Goal: Register for event/course

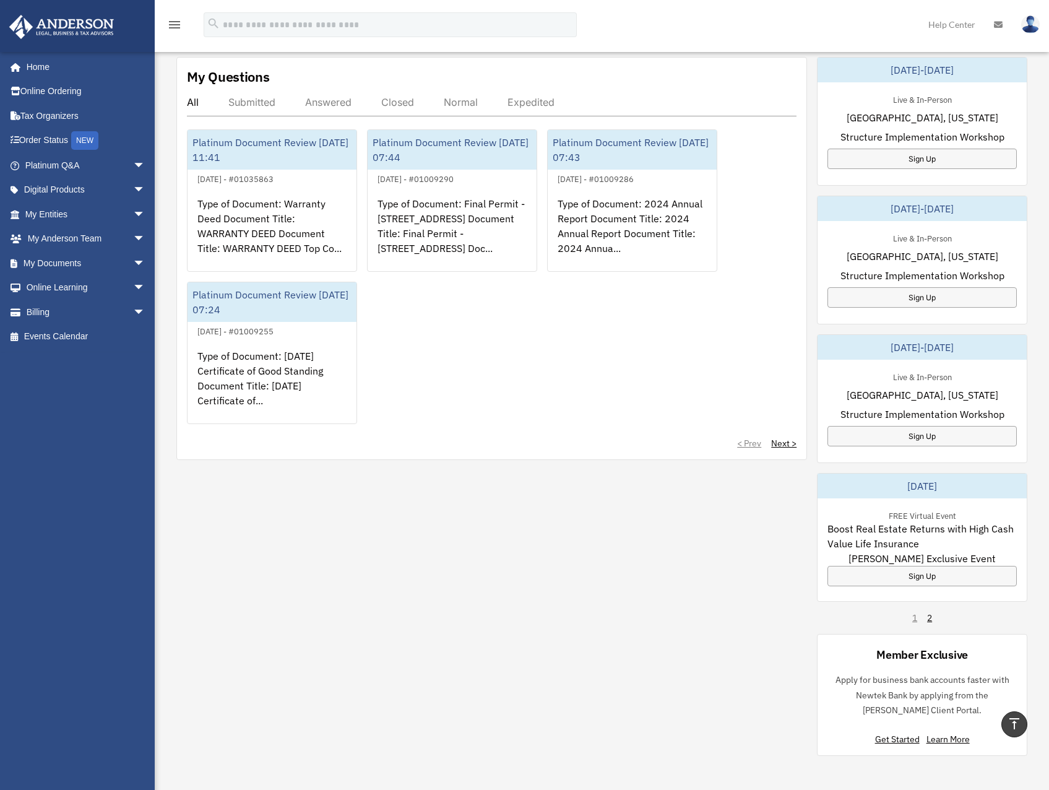
drag, startPoint x: 572, startPoint y: 374, endPoint x: 708, endPoint y: 478, distance: 170.4
click at [556, 364] on div "Platinum Document Review [DATE] 11:41 July 9, 2025 - #01035863 Type of Document…" at bounding box center [491, 276] width 609 height 295
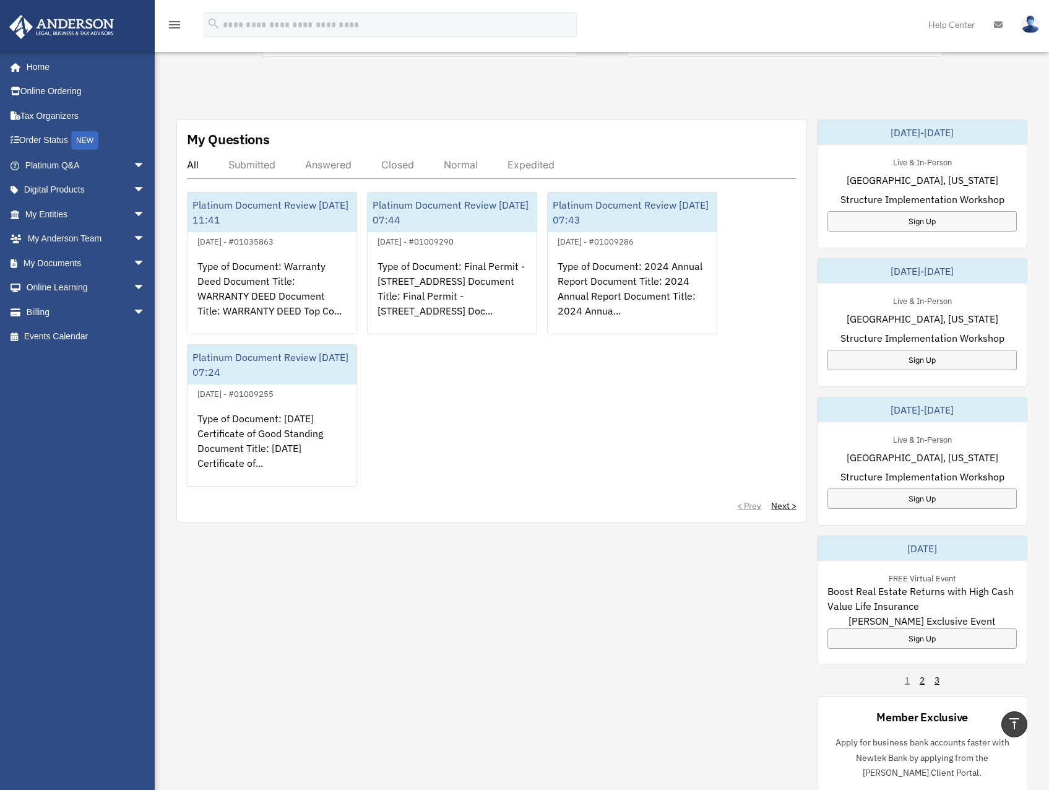
scroll to position [371, 0]
click at [920, 683] on link "2" at bounding box center [921, 679] width 5 height 12
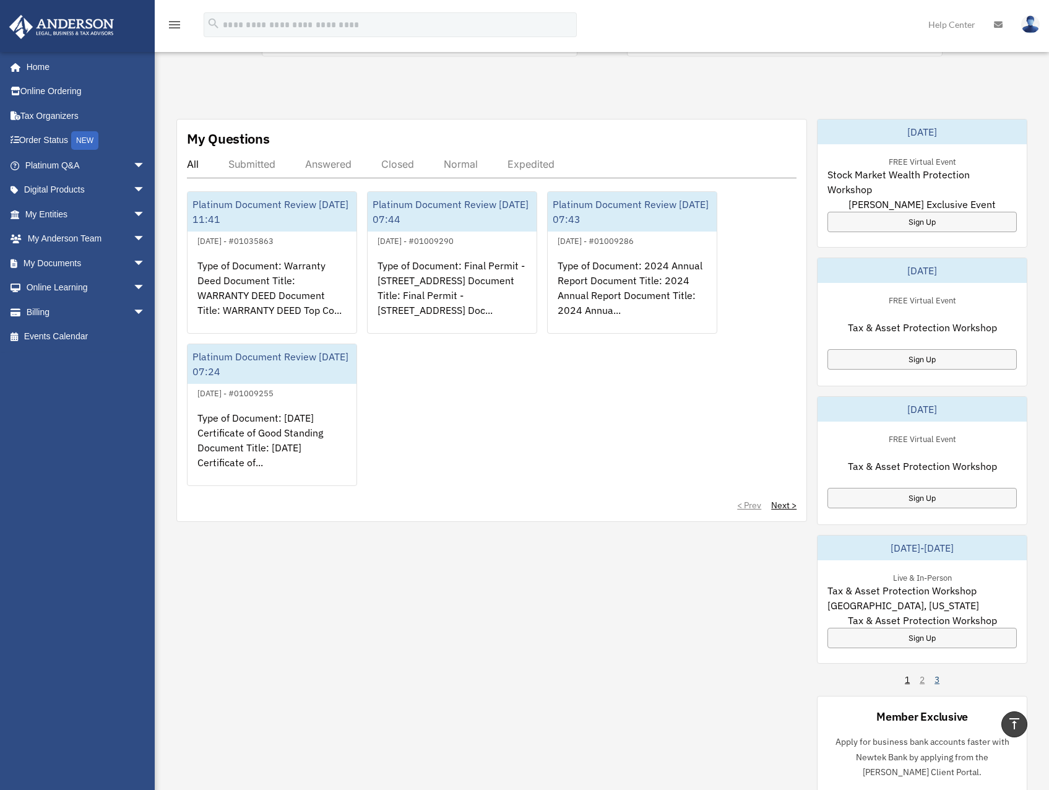
click at [937, 679] on link "3" at bounding box center [936, 679] width 5 height 12
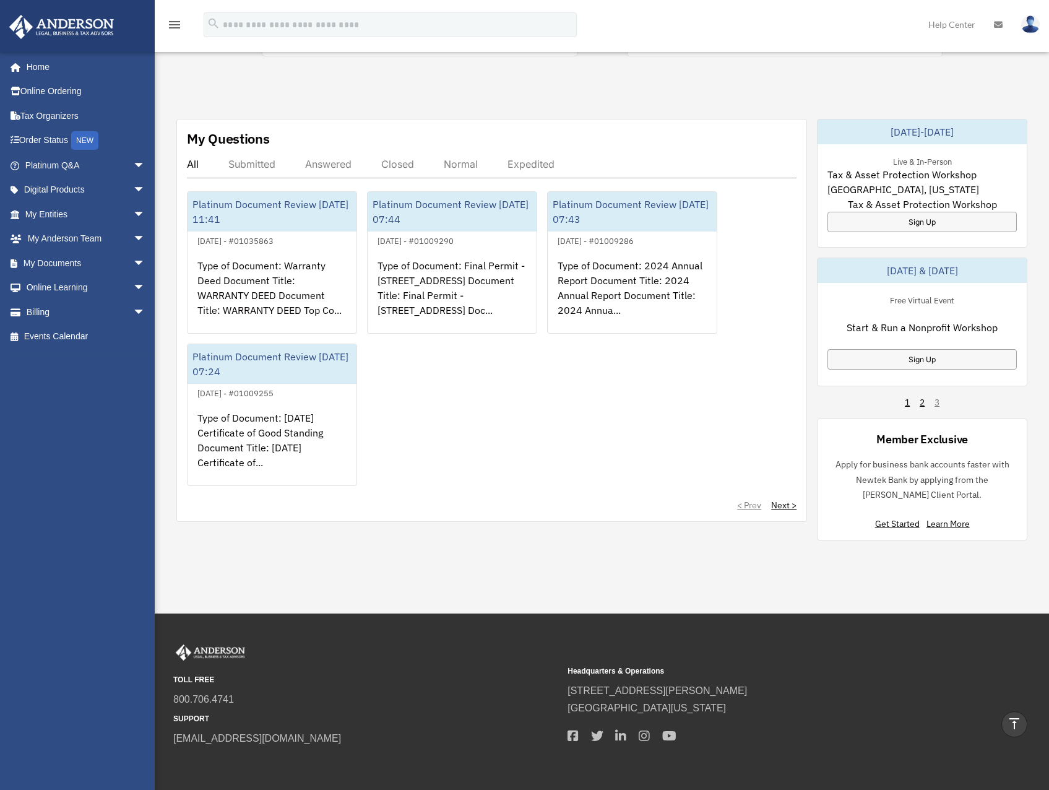
drag, startPoint x: 925, startPoint y: 331, endPoint x: 894, endPoint y: 324, distance: 31.8
click at [894, 324] on span "Start & Run a Nonprofit Workshop" at bounding box center [921, 327] width 151 height 15
click at [873, 324] on span "Start & Run a Nonprofit Workshop" at bounding box center [921, 327] width 151 height 15
drag, startPoint x: 873, startPoint y: 324, endPoint x: 871, endPoint y: 298, distance: 25.4
drag, startPoint x: 871, startPoint y: 298, endPoint x: 823, endPoint y: 299, distance: 48.3
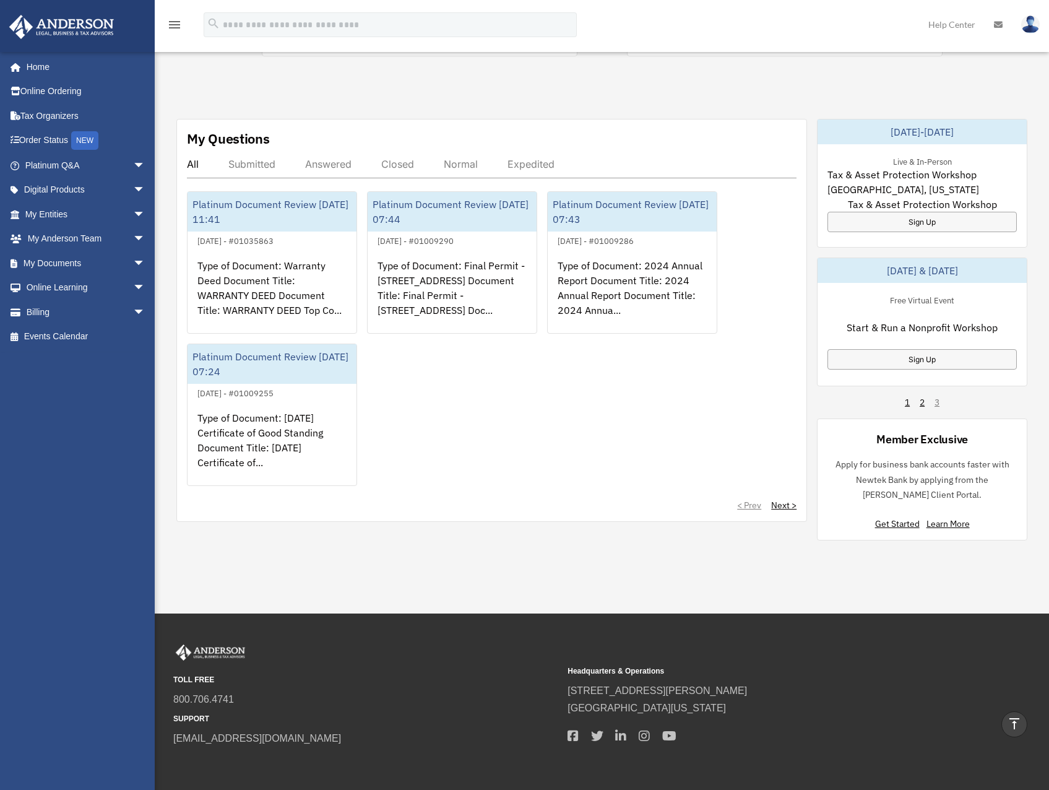
click at [823, 299] on div "Free Virtual Event Start & Run a Nonprofit Workshop Sign Up" at bounding box center [921, 331] width 209 height 97
drag, startPoint x: 838, startPoint y: 321, endPoint x: 845, endPoint y: 300, distance: 21.7
click at [845, 300] on div "Free Virtual Event Start & Run a Nonprofit Workshop Sign Up" at bounding box center [921, 331] width 209 height 97
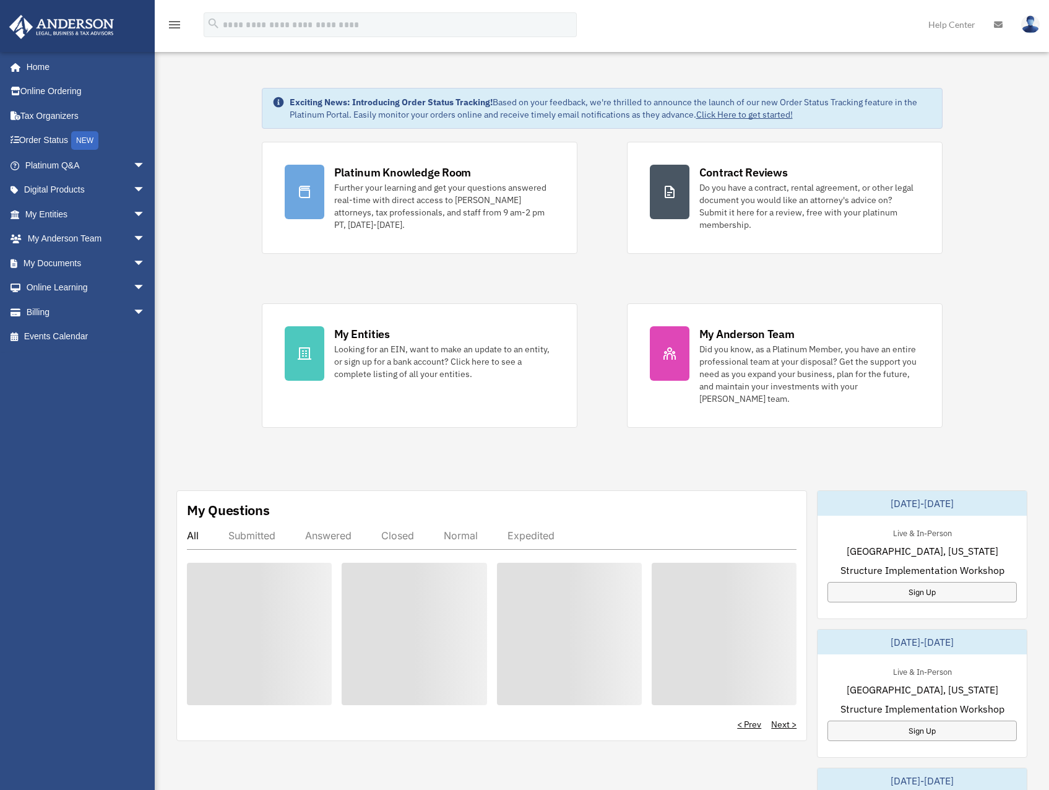
scroll to position [371, 0]
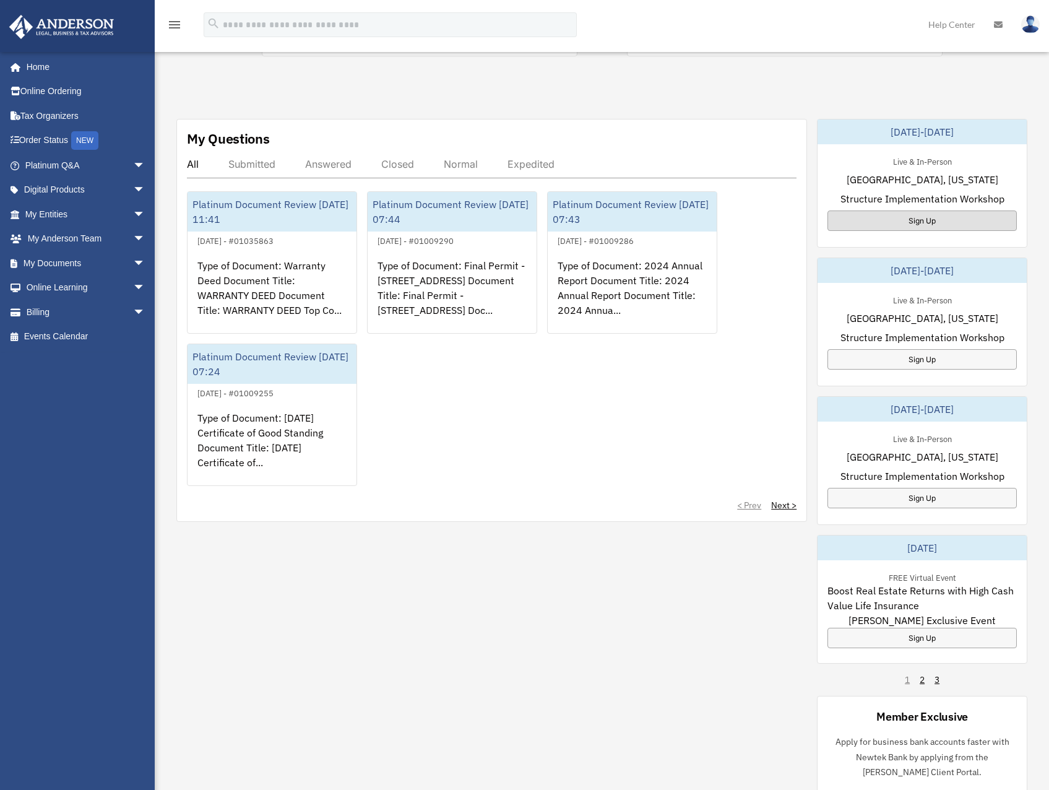
click at [914, 220] on div "Sign Up" at bounding box center [921, 220] width 189 height 20
click at [923, 365] on div "Sign Up" at bounding box center [921, 359] width 189 height 20
click at [924, 491] on div "Sign Up" at bounding box center [921, 498] width 189 height 20
click at [929, 624] on span "[PERSON_NAME] Exclusive Event" at bounding box center [921, 620] width 147 height 15
click at [929, 640] on div "Sign Up" at bounding box center [921, 637] width 189 height 20
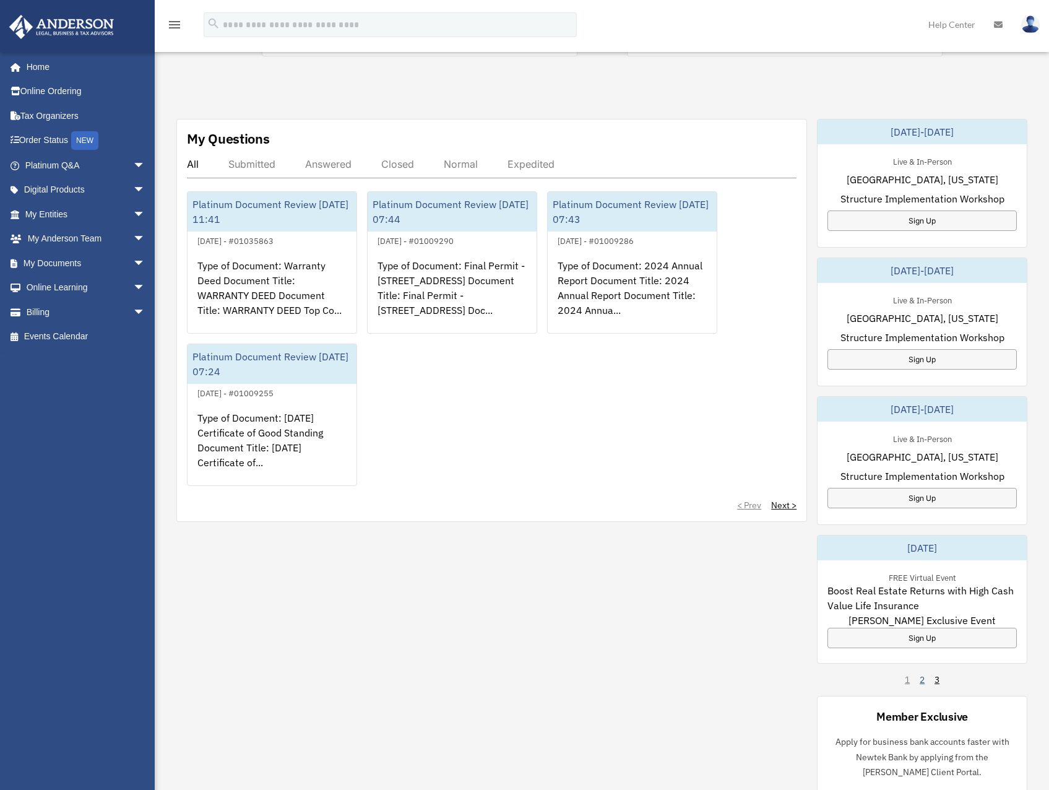
click at [920, 679] on link "2" at bounding box center [921, 679] width 5 height 12
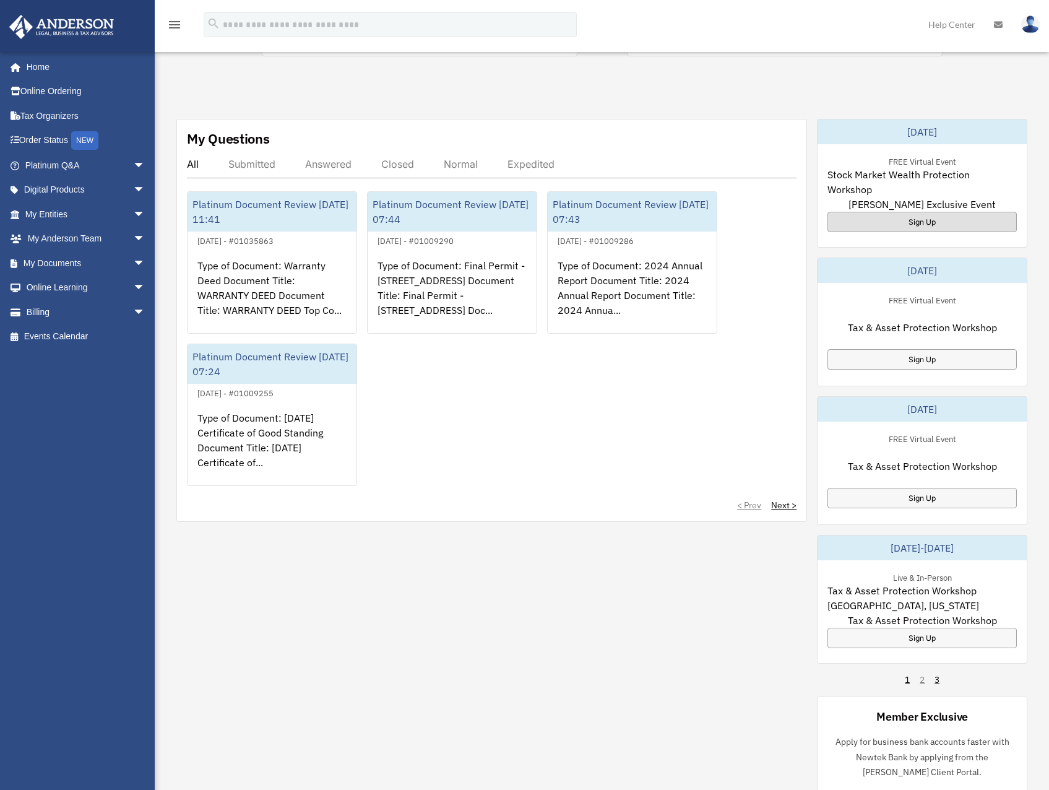
click at [922, 215] on div "Sign Up" at bounding box center [921, 222] width 189 height 20
click at [932, 363] on div "Sign Up" at bounding box center [921, 359] width 189 height 20
click at [918, 493] on div "Sign Up" at bounding box center [921, 498] width 189 height 20
drag, startPoint x: 939, startPoint y: 637, endPoint x: 931, endPoint y: 665, distance: 28.8
click at [938, 637] on div "Sign Up" at bounding box center [921, 637] width 189 height 20
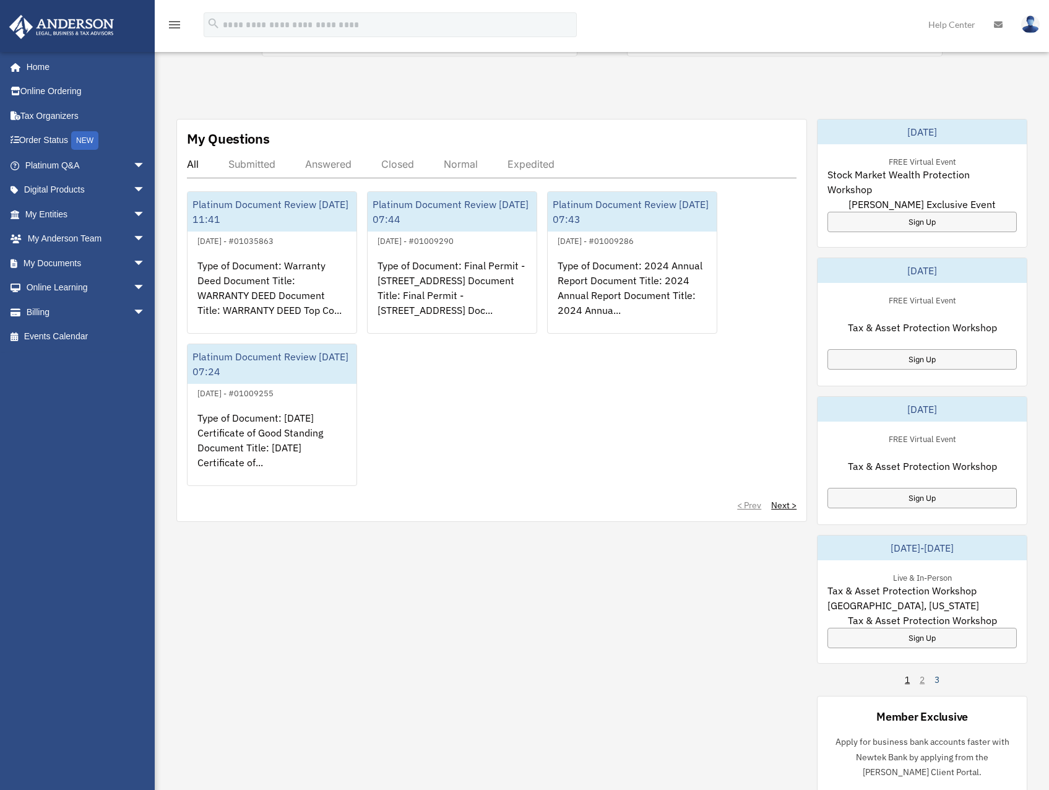
click at [934, 677] on div "1 2 3" at bounding box center [922, 679] width 35 height 12
click at [937, 679] on link "3" at bounding box center [936, 679] width 5 height 12
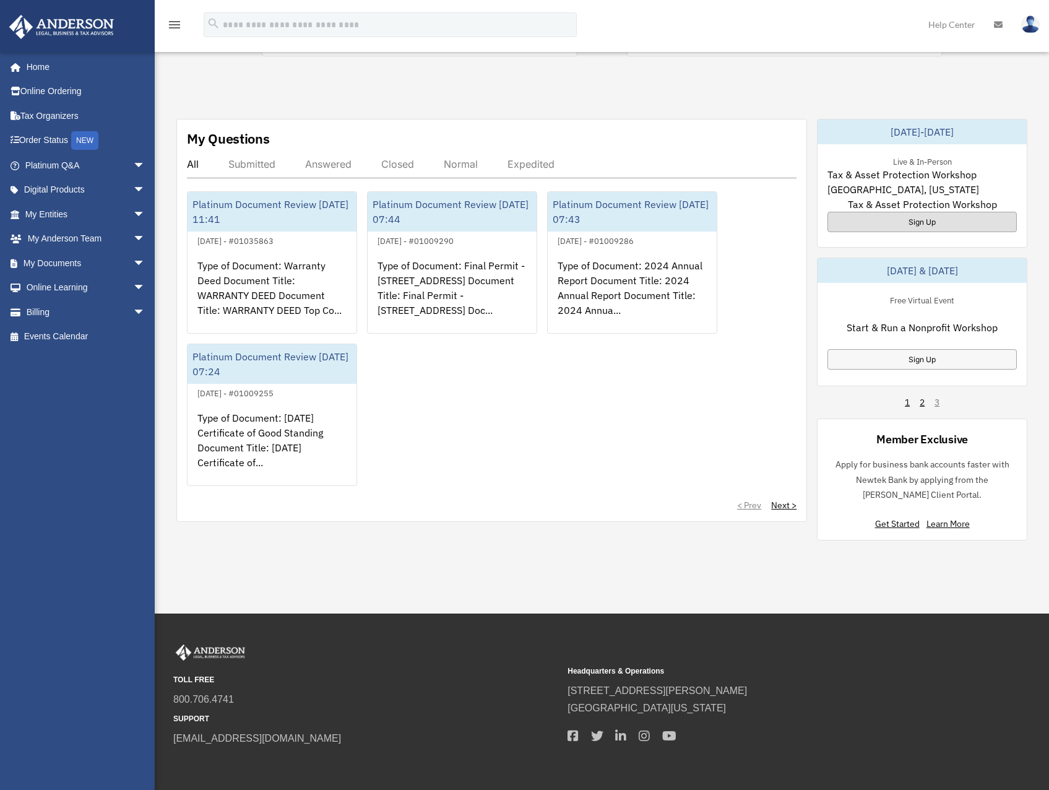
click at [942, 226] on div "Sign Up" at bounding box center [921, 222] width 189 height 20
click at [934, 361] on div "Sign Up" at bounding box center [921, 359] width 189 height 20
drag, startPoint x: 574, startPoint y: 402, endPoint x: 568, endPoint y: 399, distance: 6.4
drag, startPoint x: 568, startPoint y: 399, endPoint x: 565, endPoint y: 392, distance: 8.0
click at [550, 391] on div "Platinum Document Review [DATE] 11:41 July 9, 2025 - #01035863 Type of Document…" at bounding box center [491, 338] width 609 height 295
